Goal: Check status: Check status

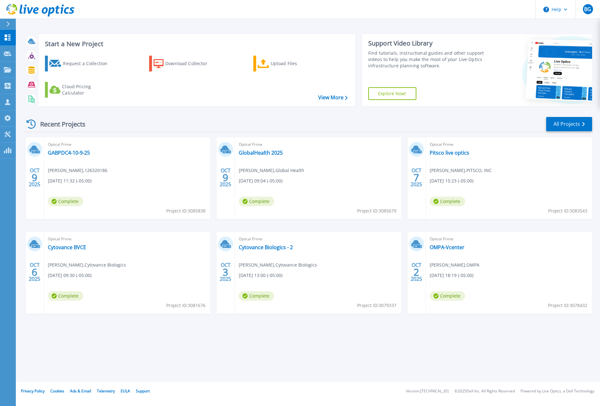
click at [164, 121] on div "Recent Projects All Projects" at bounding box center [308, 124] width 568 height 16
click at [400, 153] on link "Pitsco live optics" at bounding box center [450, 153] width 40 height 6
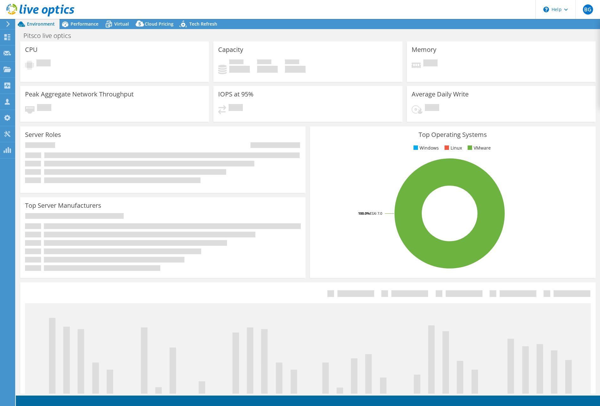
select select "USD"
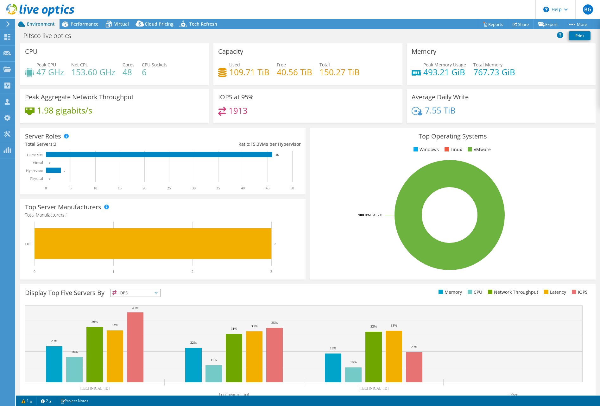
click at [267, 8] on header "BG Partner Team Member [PERSON_NAME] [EMAIL_ADDRESS][DOMAIN_NAME] [PERSON_NAME]…" at bounding box center [300, 9] width 600 height 19
click at [215, 13] on header "BG Partner Team Member [PERSON_NAME] [EMAIL_ADDRESS][DOMAIN_NAME] [PERSON_NAME]…" at bounding box center [300, 9] width 600 height 19
click at [214, 35] on div "Pitsco live optics Print" at bounding box center [308, 36] width 584 height 12
click at [213, 34] on div "Pitsco live optics Print" at bounding box center [308, 36] width 584 height 12
click at [208, 35] on div "Pitsco live optics Print" at bounding box center [308, 36] width 584 height 12
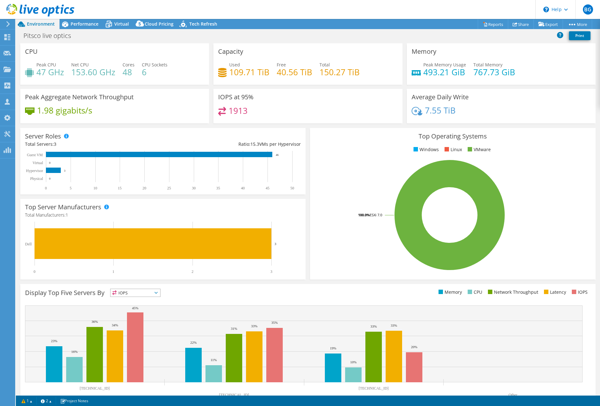
click at [236, 35] on div "Pitsco live optics Print" at bounding box center [308, 36] width 584 height 12
click at [126, 25] on span "Virtual" at bounding box center [121, 24] width 15 height 6
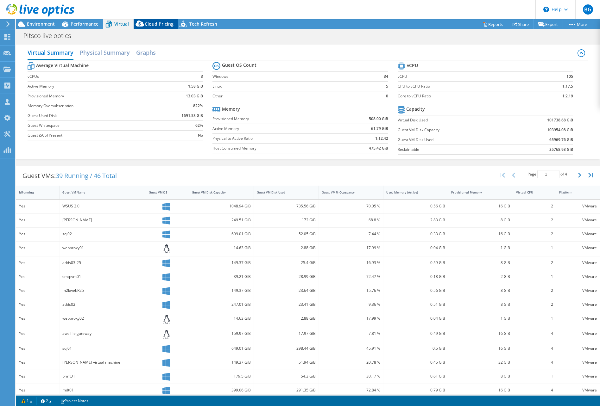
click at [155, 23] on span "Cloud Pricing" at bounding box center [159, 24] width 29 height 6
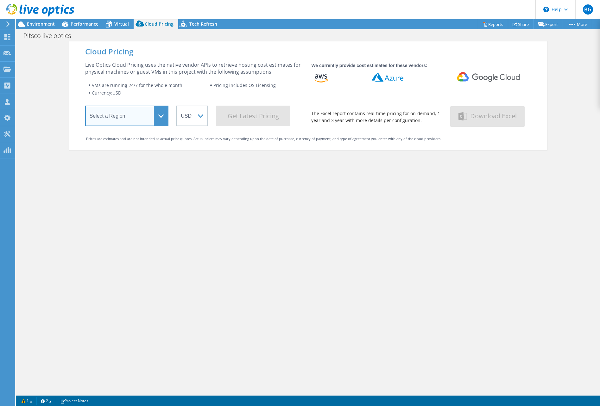
click at [150, 114] on select "Select a Region [GEOGRAPHIC_DATA] ([GEOGRAPHIC_DATA]) [GEOGRAPHIC_DATA] ([GEOGR…" at bounding box center [127, 116] width 84 height 21
click at [85, 107] on select "Select a Region [GEOGRAPHIC_DATA] ([GEOGRAPHIC_DATA]) [GEOGRAPHIC_DATA] ([GEOGR…" at bounding box center [127, 116] width 84 height 21
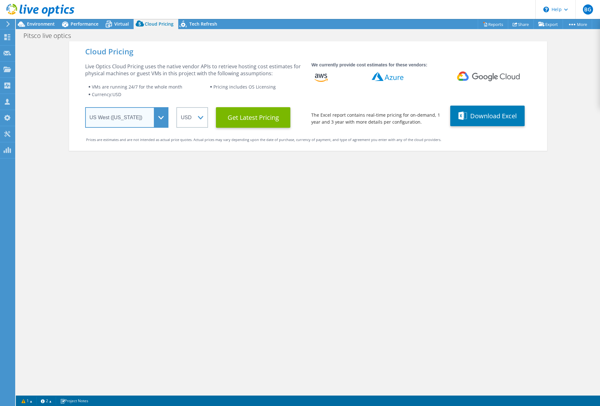
click at [154, 118] on select "Select a Region [GEOGRAPHIC_DATA] ([GEOGRAPHIC_DATA]) [GEOGRAPHIC_DATA] ([GEOGR…" at bounding box center [127, 117] width 84 height 21
select select "USEast"
click at [85, 107] on select "Select a Region [GEOGRAPHIC_DATA] ([GEOGRAPHIC_DATA]) [GEOGRAPHIC_DATA] ([GEOGR…" at bounding box center [127, 117] width 84 height 21
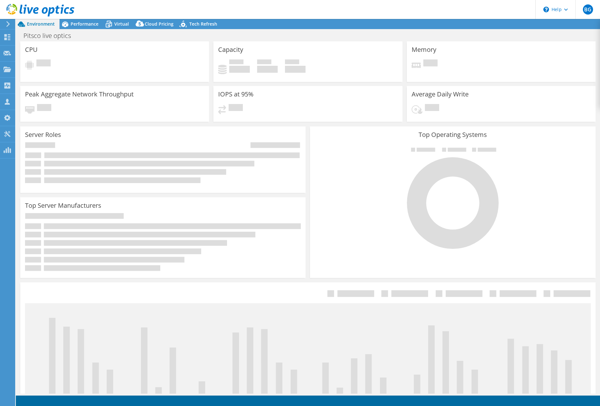
select select "USD"
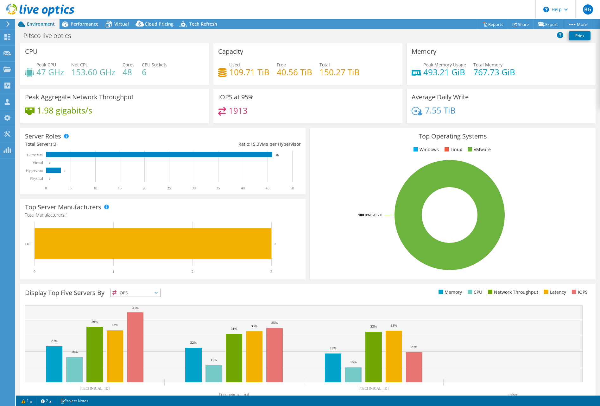
drag, startPoint x: 81, startPoint y: 26, endPoint x: 86, endPoint y: 36, distance: 10.6
click at [81, 26] on span "Performance" at bounding box center [85, 24] width 28 height 6
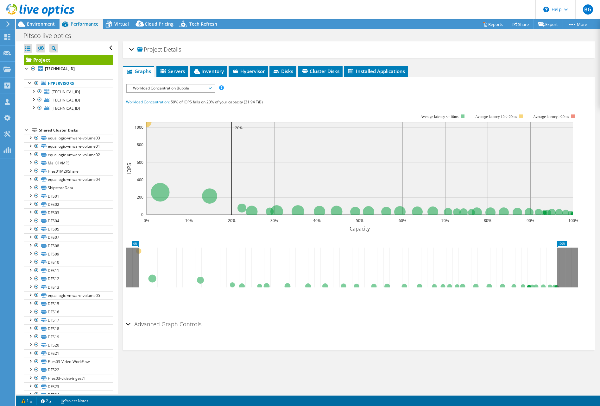
click at [127, 51] on div "Project Details Prepared for: Matthew Walker, mwalker@pitsco.com Account PITSCO…" at bounding box center [359, 49] width 472 height 17
click at [132, 49] on div "Project Details" at bounding box center [358, 50] width 459 height 14
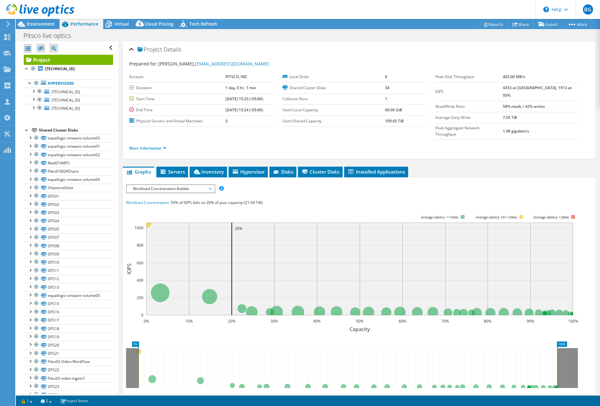
click at [197, 8] on header "BG Partner Team Member [PERSON_NAME] [EMAIL_ADDRESS][DOMAIN_NAME] [PERSON_NAME]…" at bounding box center [300, 9] width 600 height 19
